Goal: Transaction & Acquisition: Purchase product/service

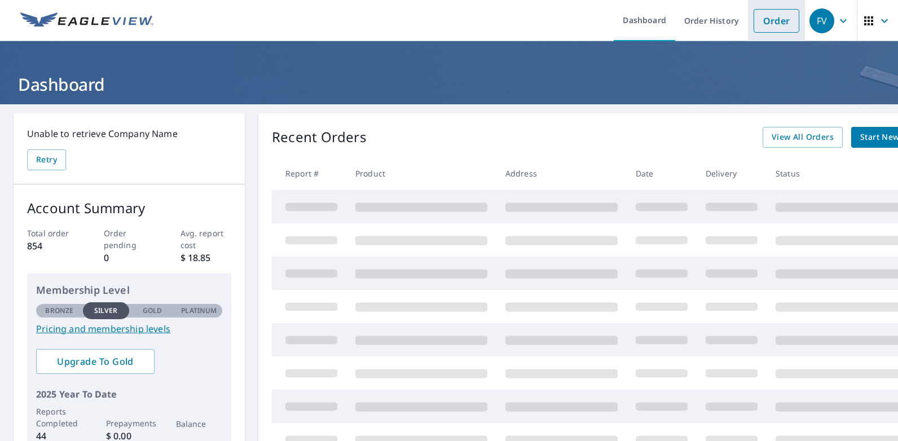
click at [765, 23] on link "Order" at bounding box center [777, 21] width 46 height 24
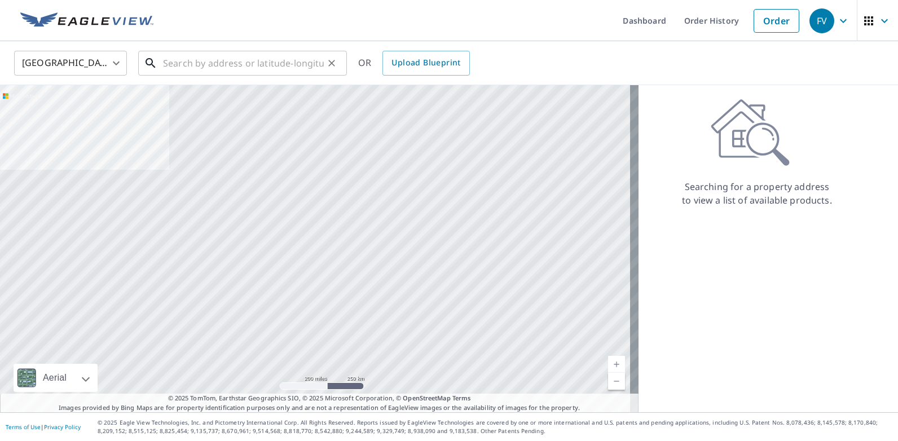
click at [291, 65] on input "text" at bounding box center [243, 63] width 161 height 32
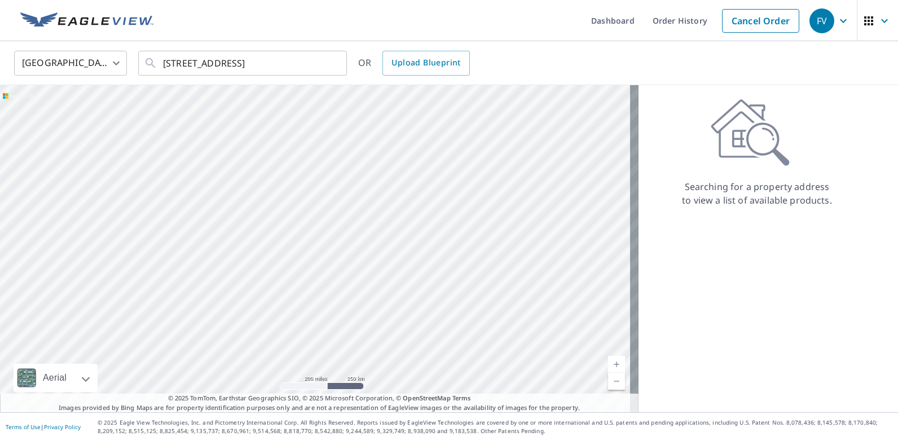
click at [318, 35] on ul "Dashboard Order History Cancel Order" at bounding box center [482, 20] width 645 height 41
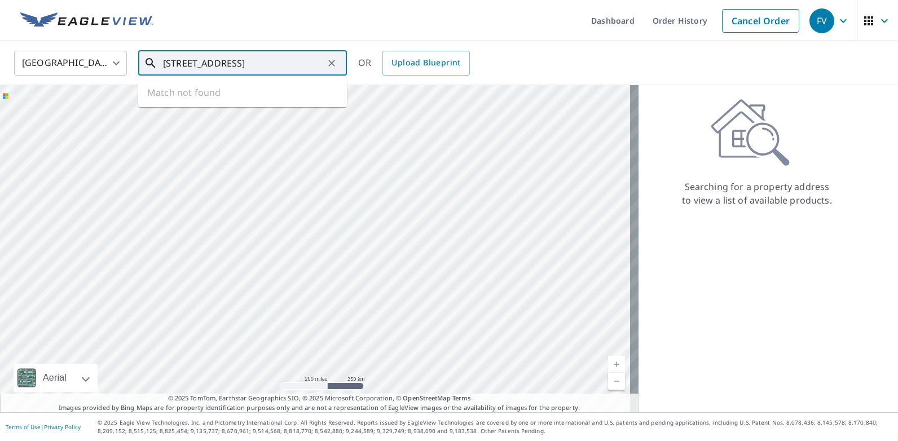
click at [191, 62] on input "[STREET_ADDRESS]" at bounding box center [243, 63] width 161 height 32
click at [192, 62] on input "[STREET_ADDRESS]" at bounding box center [243, 63] width 161 height 32
click at [301, 63] on input "[STREET_ADDRESS]" at bounding box center [243, 63] width 161 height 32
type input "[STREET_ADDRESS]"
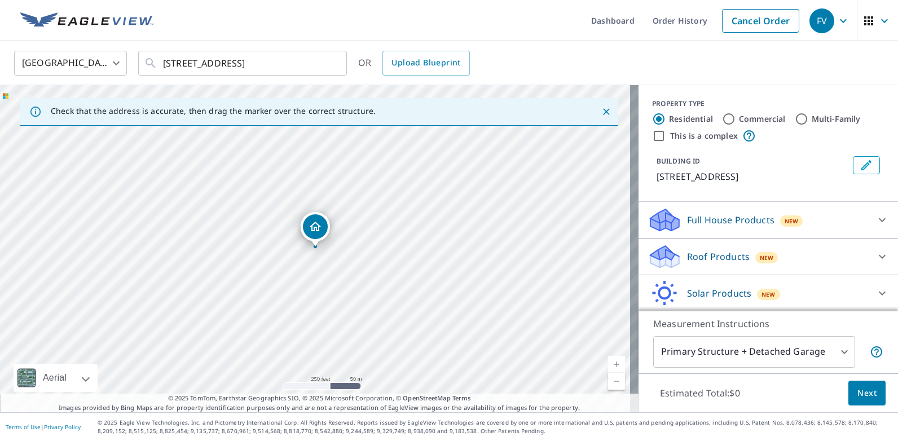
click at [609, 363] on link "Current Level 17, Zoom In" at bounding box center [616, 364] width 17 height 17
click at [611, 384] on link "Current Level 19, Zoom Out" at bounding box center [616, 381] width 17 height 17
click at [611, 384] on link "Current Level 18, Zoom Out" at bounding box center [616, 381] width 17 height 17
drag, startPoint x: 259, startPoint y: 310, endPoint x: 474, endPoint y: 163, distance: 260.9
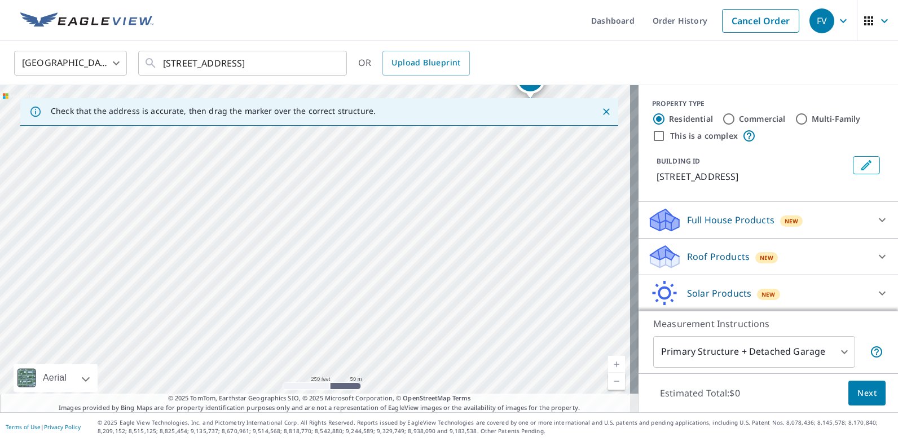
click at [474, 163] on div "[STREET_ADDRESS]" at bounding box center [319, 248] width 639 height 327
drag, startPoint x: 166, startPoint y: 350, endPoint x: 222, endPoint y: 316, distance: 64.8
click at [223, 316] on div "[STREET_ADDRESS]" at bounding box center [319, 248] width 639 height 327
click at [222, 316] on div "[STREET_ADDRESS]" at bounding box center [319, 248] width 639 height 327
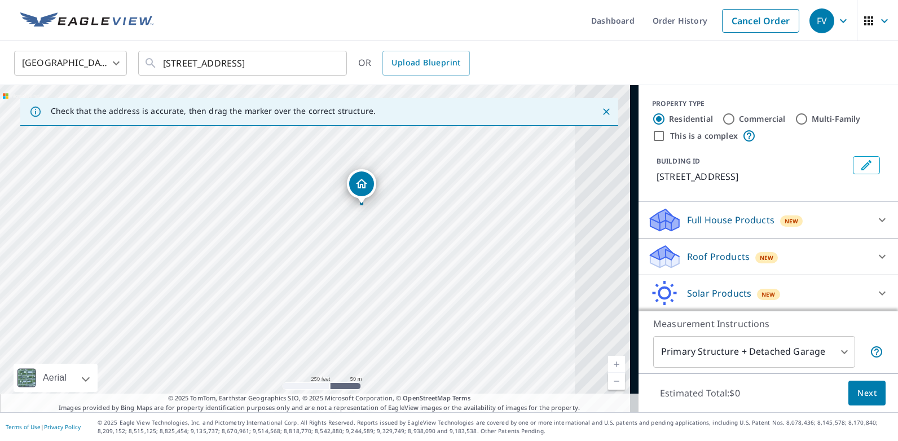
drag, startPoint x: 401, startPoint y: 217, endPoint x: 178, endPoint y: 345, distance: 257.4
click at [175, 351] on div "[STREET_ADDRESS]" at bounding box center [319, 248] width 639 height 327
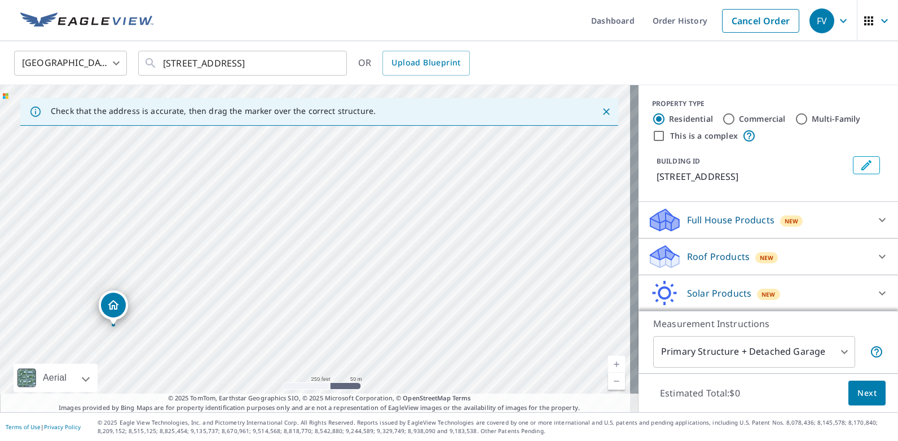
drag, startPoint x: 444, startPoint y: 174, endPoint x: 196, endPoint y: 293, distance: 275.6
click at [196, 297] on div "[STREET_ADDRESS]" at bounding box center [319, 248] width 639 height 327
drag, startPoint x: 384, startPoint y: 267, endPoint x: 217, endPoint y: 145, distance: 207.1
click at [217, 145] on div "[STREET_ADDRESS]" at bounding box center [319, 248] width 639 height 327
drag, startPoint x: 253, startPoint y: 199, endPoint x: 480, endPoint y: 275, distance: 239.5
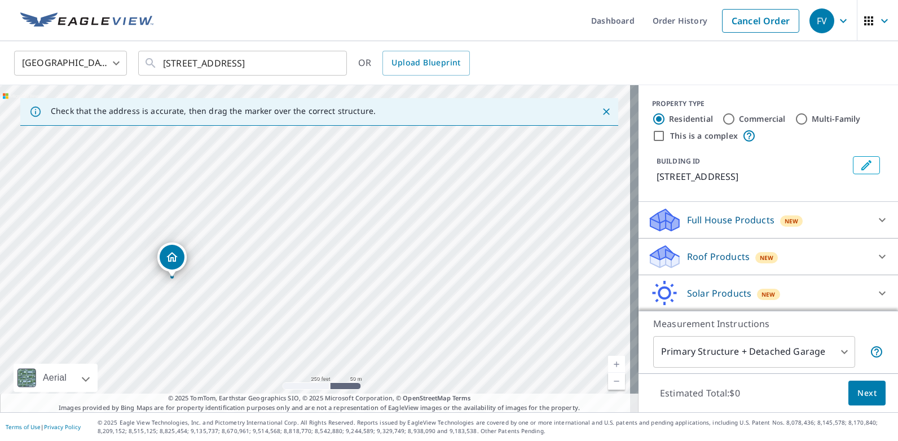
click at [480, 275] on div "[STREET_ADDRESS]" at bounding box center [319, 248] width 639 height 327
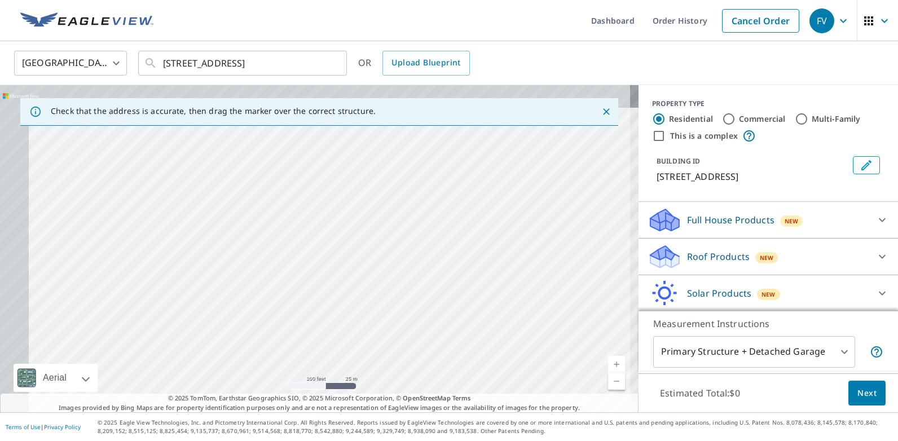
drag, startPoint x: 211, startPoint y: 168, endPoint x: 305, endPoint y: 232, distance: 113.6
click at [295, 228] on div "[STREET_ADDRESS]" at bounding box center [319, 248] width 639 height 327
drag, startPoint x: 305, startPoint y: 232, endPoint x: 312, endPoint y: 235, distance: 8.1
click at [312, 235] on div "[STREET_ADDRESS]" at bounding box center [319, 248] width 639 height 327
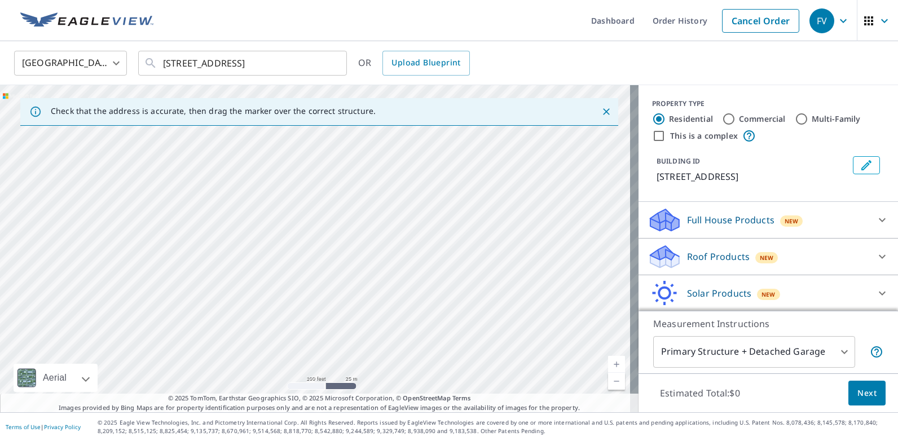
drag, startPoint x: 162, startPoint y: 244, endPoint x: 710, endPoint y: 444, distance: 583.7
click at [710, 441] on html "FV FV Dashboard Order History Cancel Order FV United States US ​ [STREET_ADDRES…" at bounding box center [449, 220] width 898 height 441
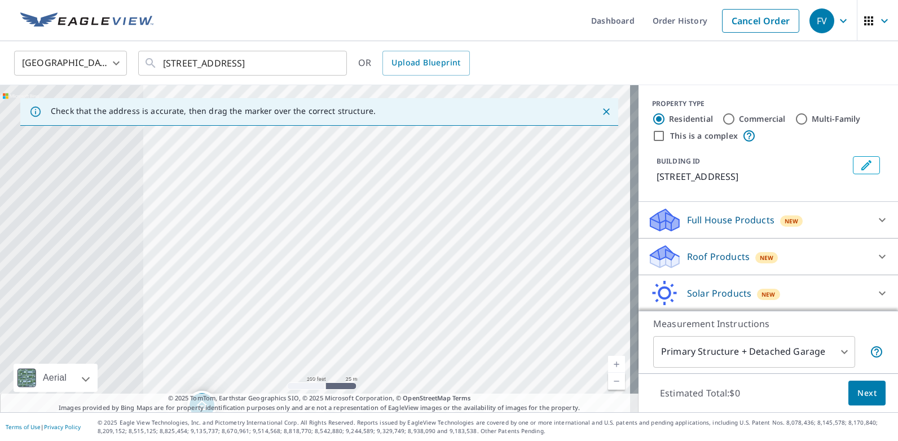
drag, startPoint x: 96, startPoint y: 207, endPoint x: 819, endPoint y: 429, distance: 756.4
click at [819, 429] on div "Dashboard Order History Cancel Order FV United States US ​ [STREET_ADDRESS] ​ O…" at bounding box center [449, 220] width 898 height 441
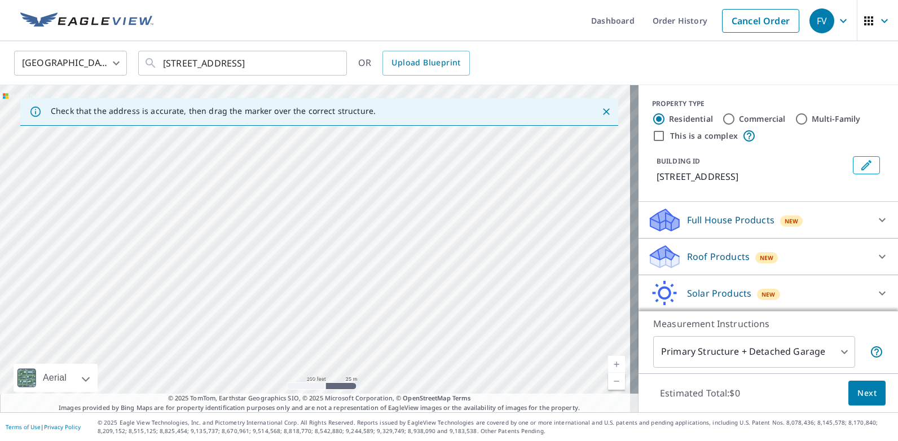
drag, startPoint x: 182, startPoint y: 214, endPoint x: 898, endPoint y: 433, distance: 748.3
click at [898, 438] on html "FV FV Dashboard Order History Cancel Order FV United States US ​ [STREET_ADDRES…" at bounding box center [449, 220] width 898 height 441
drag, startPoint x: 203, startPoint y: 236, endPoint x: 387, endPoint y: 198, distance: 187.4
click at [387, 198] on div "[STREET_ADDRESS]" at bounding box center [319, 248] width 639 height 327
drag, startPoint x: 195, startPoint y: 182, endPoint x: 249, endPoint y: 397, distance: 221.0
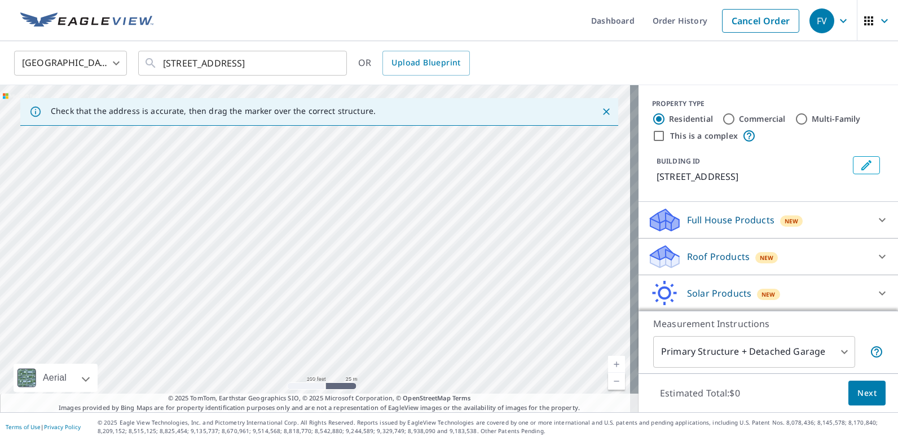
click at [249, 397] on div "Check that the address is accurate, then drag the marker over the correct struc…" at bounding box center [319, 248] width 639 height 327
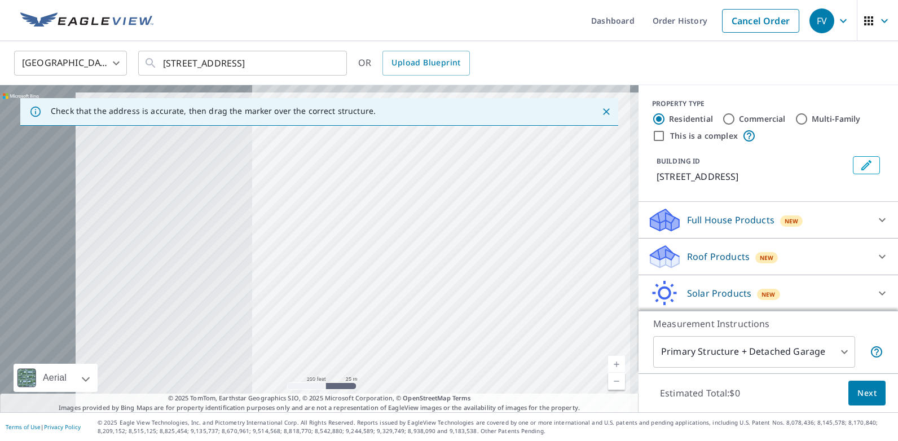
drag, startPoint x: 607, startPoint y: 358, endPoint x: 881, endPoint y: 386, distance: 275.7
click at [822, 372] on div "Check that the address is accurate, then drag the marker over the correct struc…" at bounding box center [449, 248] width 898 height 327
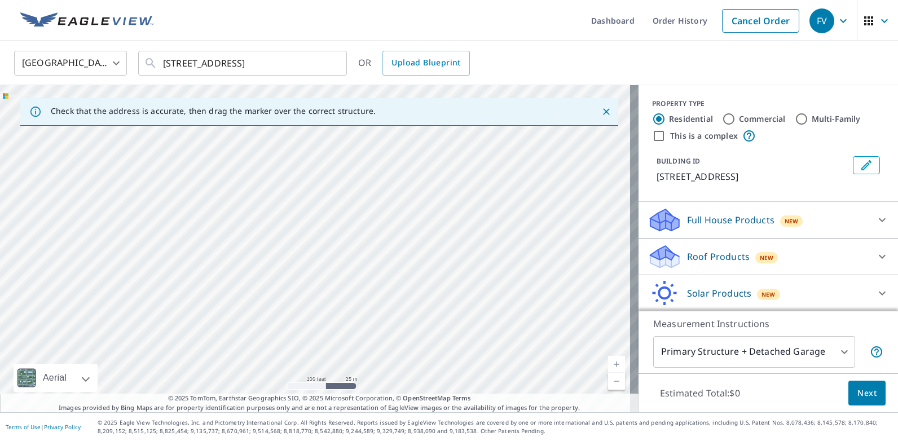
drag, startPoint x: 109, startPoint y: 185, endPoint x: 592, endPoint y: 466, distance: 558.5
click at [592, 441] on html "FV FV Dashboard Order History Cancel Order FV United States US ​ [STREET_ADDRES…" at bounding box center [449, 220] width 898 height 441
click at [275, 138] on div "[STREET_ADDRESS]" at bounding box center [319, 248] width 639 height 327
click at [268, 119] on div "Check that the address is accurate, then drag the marker over the correct struc…" at bounding box center [319, 248] width 639 height 327
drag, startPoint x: 245, startPoint y: 147, endPoint x: 245, endPoint y: 141, distance: 6.2
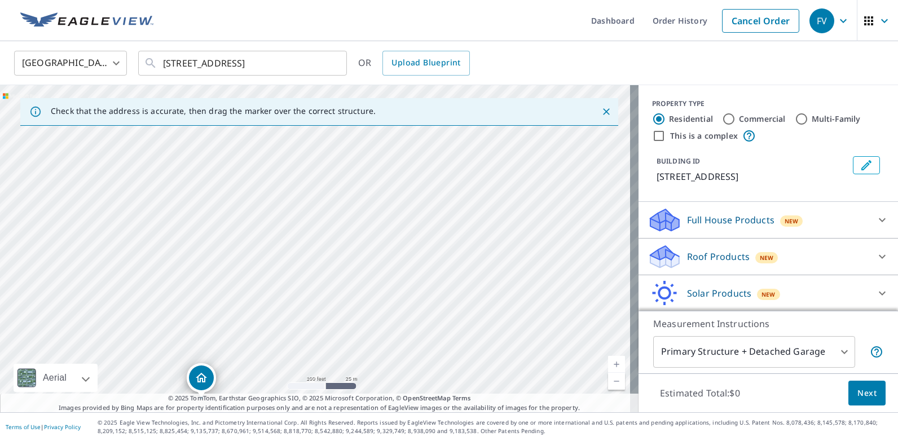
click at [245, 144] on div "[STREET_ADDRESS]" at bounding box center [319, 248] width 639 height 327
drag, startPoint x: 226, startPoint y: 244, endPoint x: 232, endPoint y: 244, distance: 6.2
click at [876, 264] on icon at bounding box center [883, 257] width 14 height 14
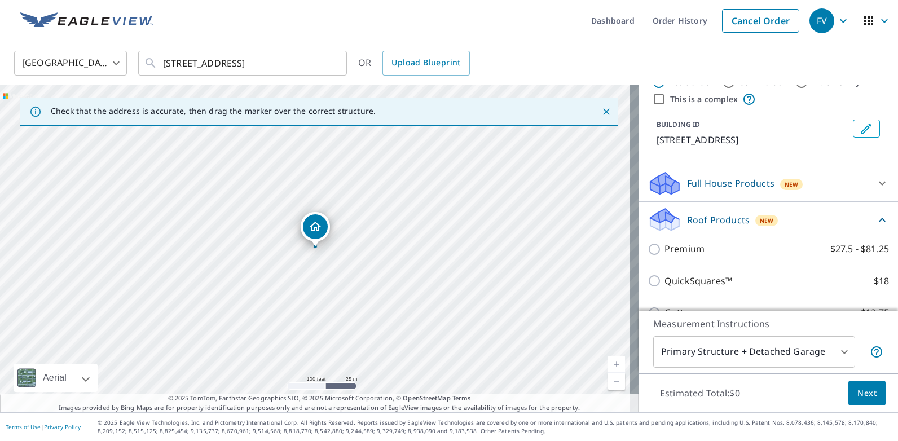
scroll to position [113, 0]
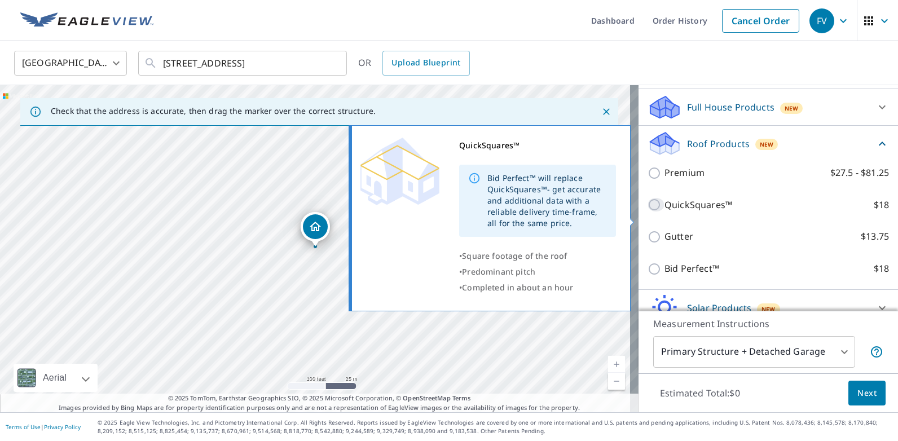
click at [648, 212] on input "QuickSquares™ $18" at bounding box center [656, 205] width 17 height 14
checkbox input "true"
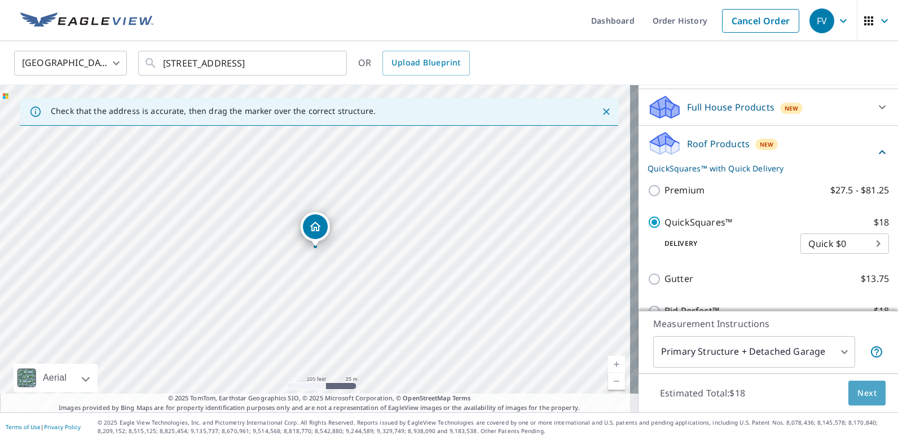
click at [866, 390] on span "Next" at bounding box center [867, 394] width 19 height 14
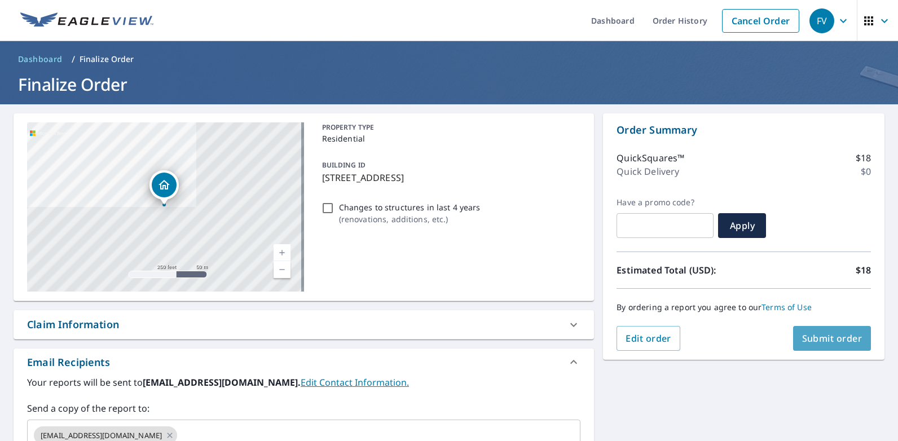
click at [820, 341] on span "Submit order" at bounding box center [832, 338] width 60 height 12
